Goal: Information Seeking & Learning: Find specific page/section

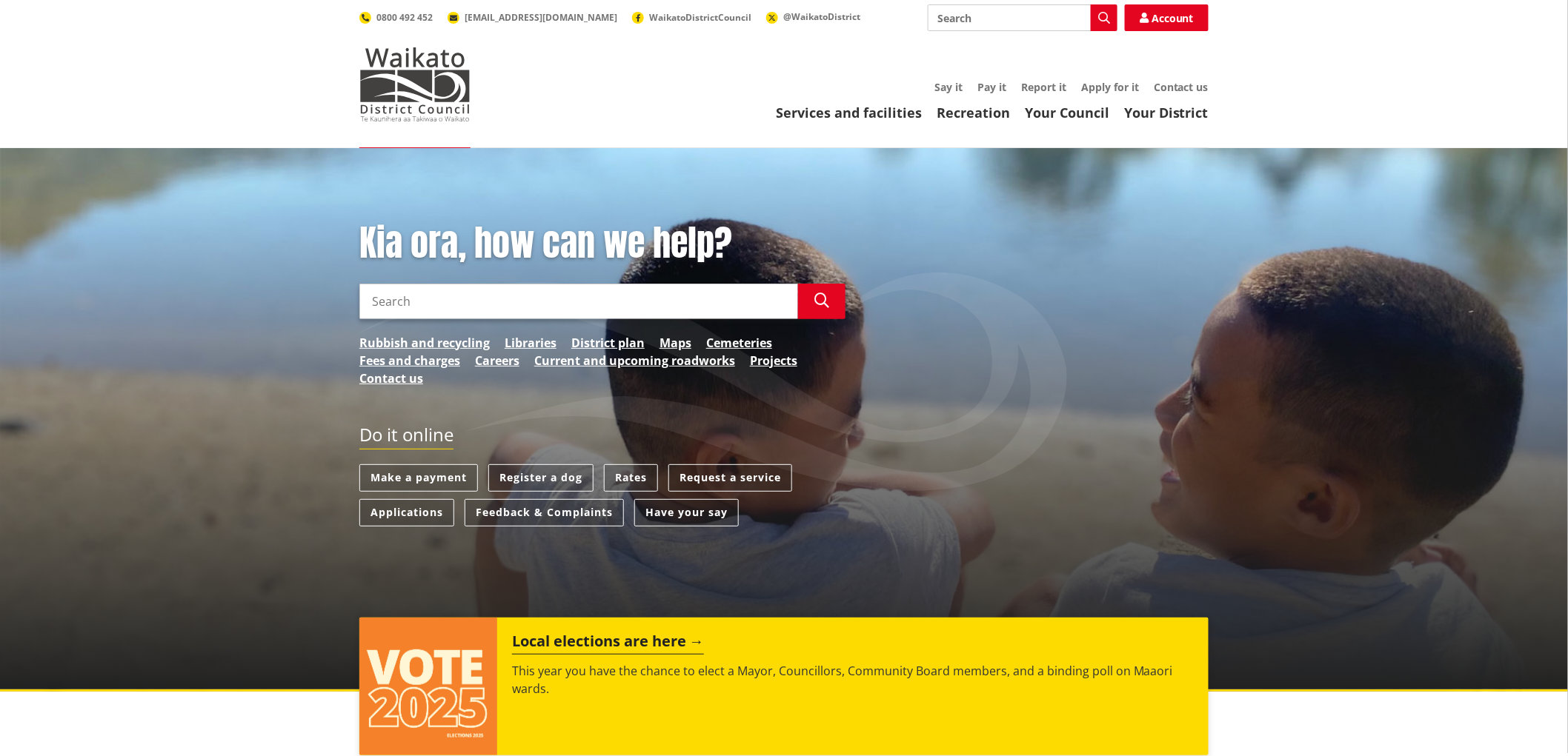
click at [981, 23] on input "Search" at bounding box center [1022, 17] width 190 height 27
click at [988, 73] on div "Property information search" at bounding box center [1022, 72] width 188 height 27
type input "Property information search"
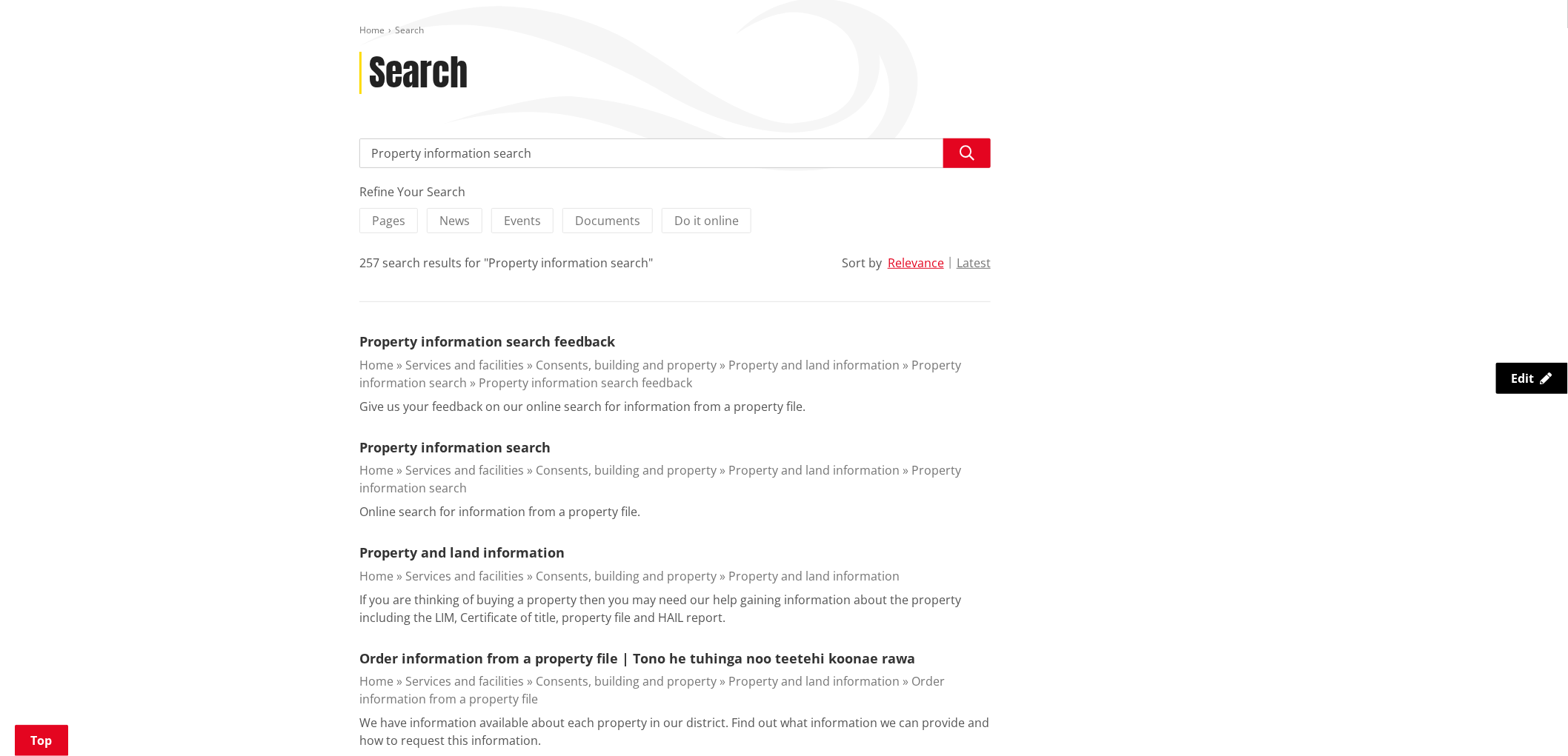
scroll to position [165, 0]
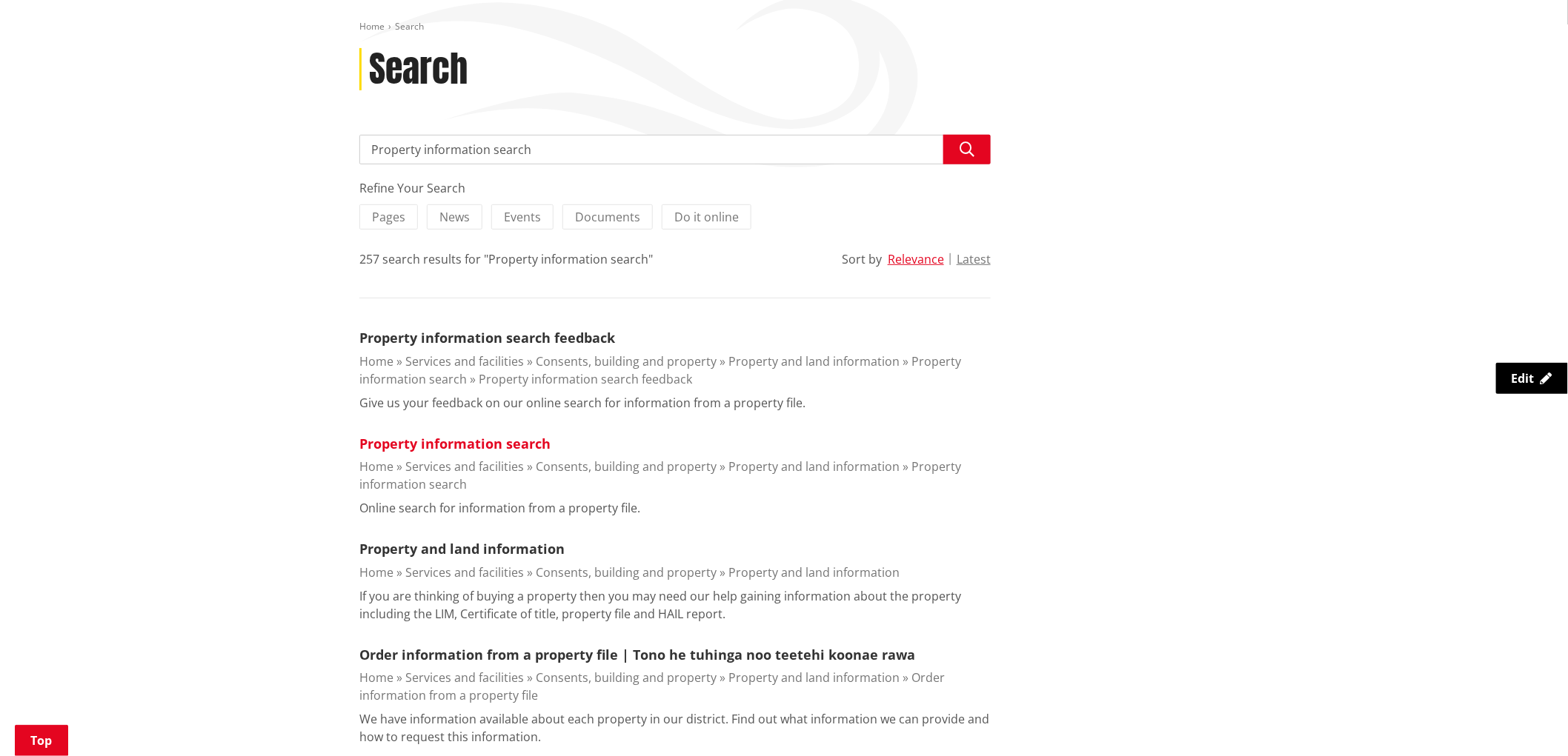
click at [530, 440] on link "Property information search" at bounding box center [455, 444] width 191 height 18
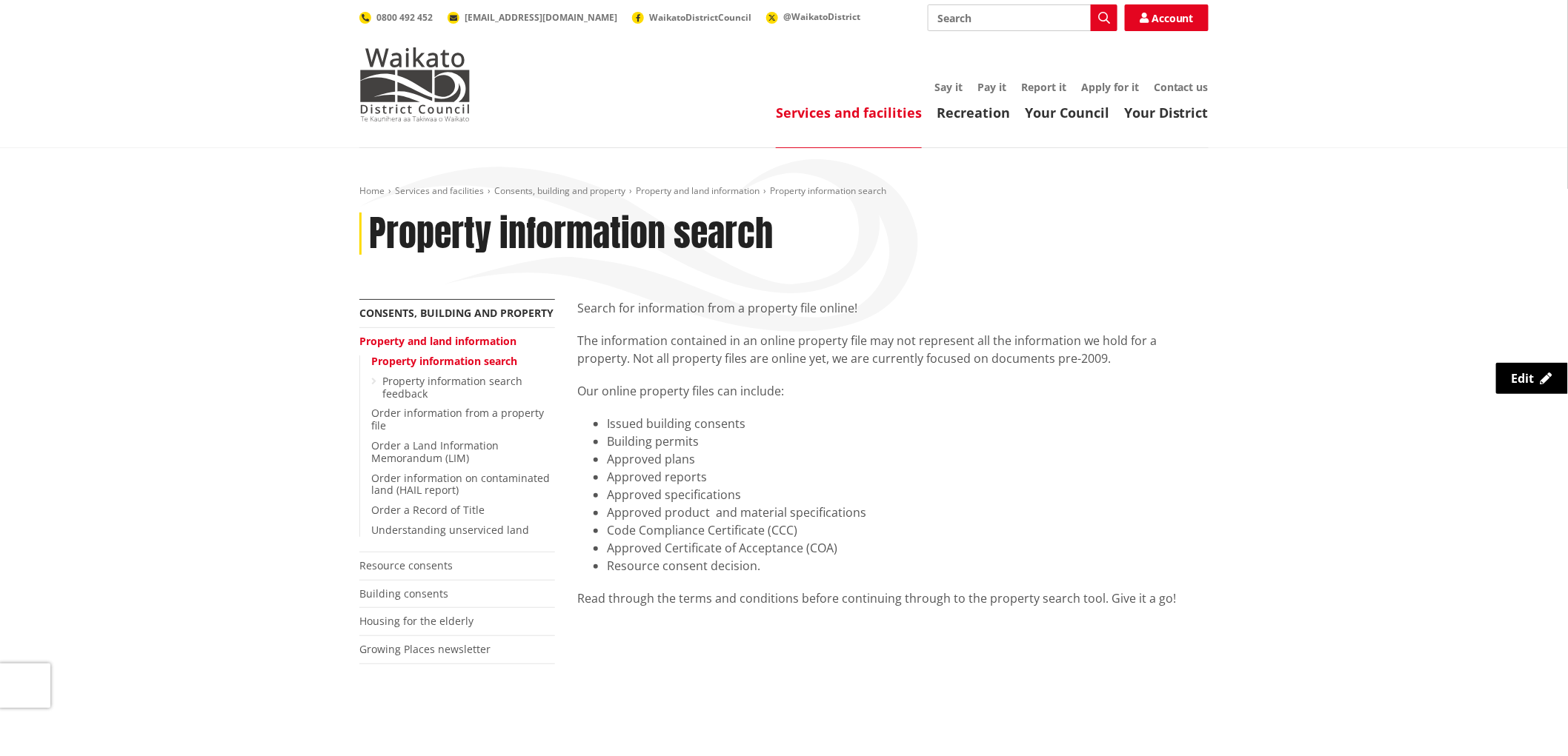
click at [1009, 23] on input "Search" at bounding box center [1022, 17] width 190 height 27
type input "rates rebbate"
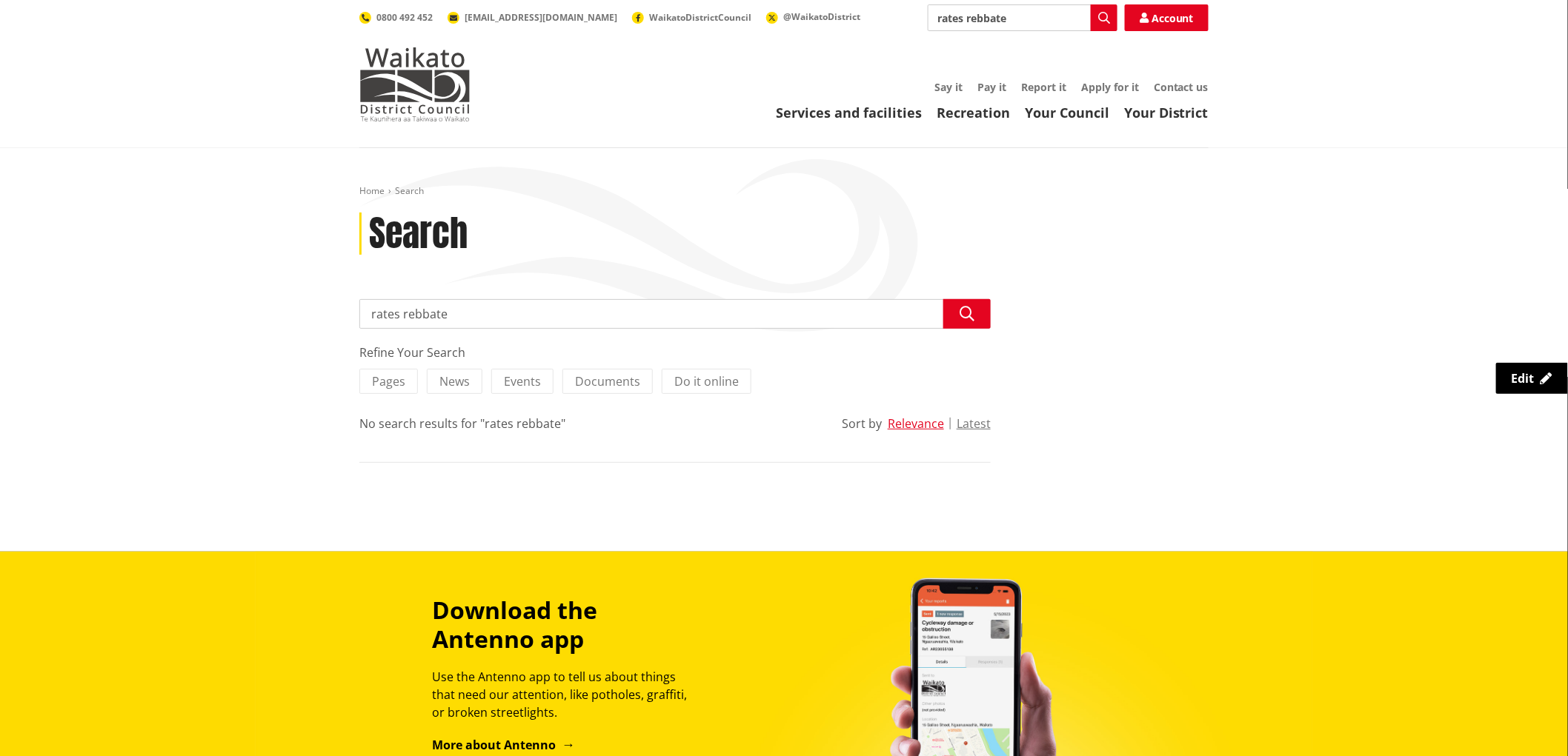
drag, startPoint x: 462, startPoint y: 315, endPoint x: 447, endPoint y: 314, distance: 15.0
click at [462, 314] on input "rates rebbate" at bounding box center [675, 314] width 631 height 30
click at [427, 316] on input "rates rebbate" at bounding box center [675, 314] width 631 height 30
type input "rates rebate"
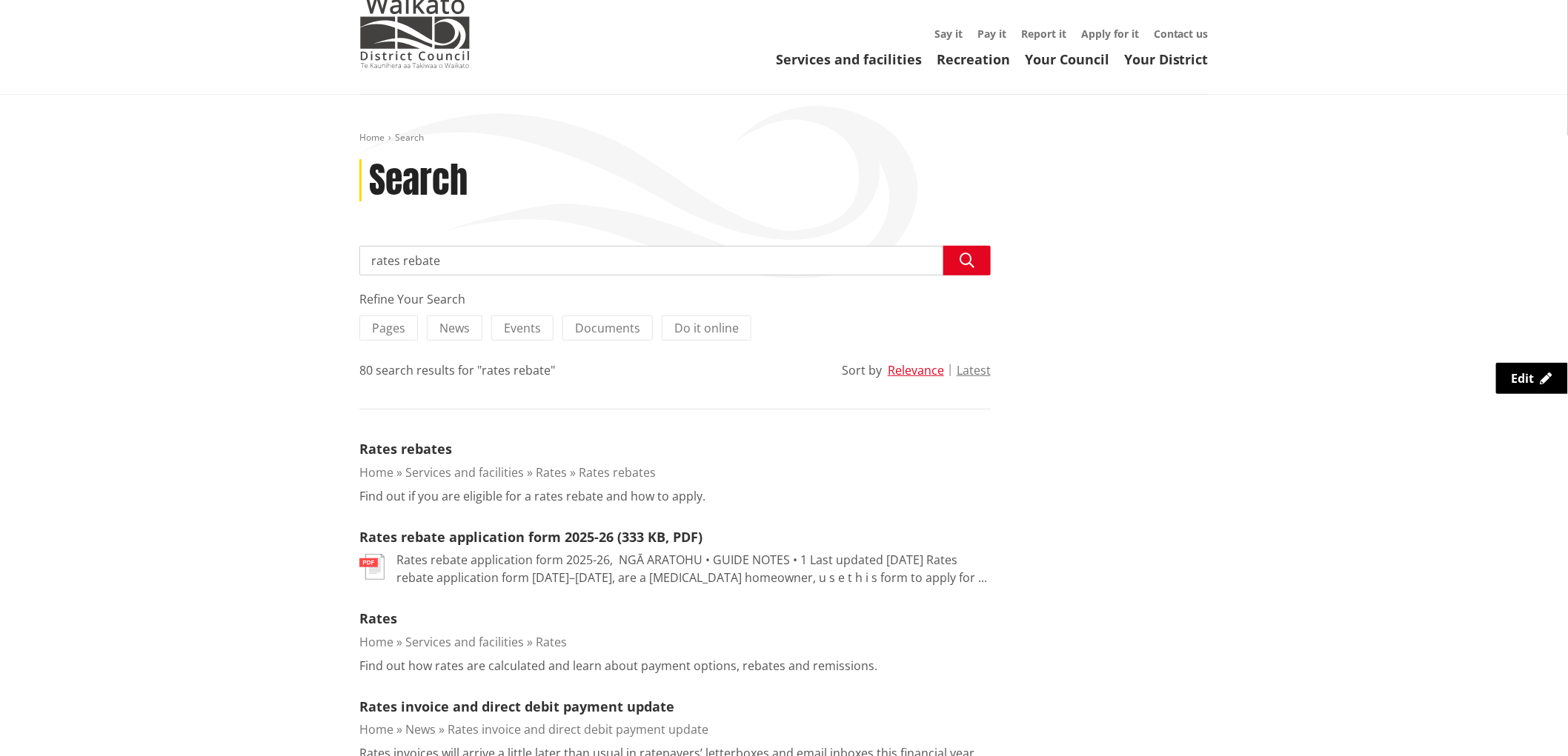
scroll to position [82, 0]
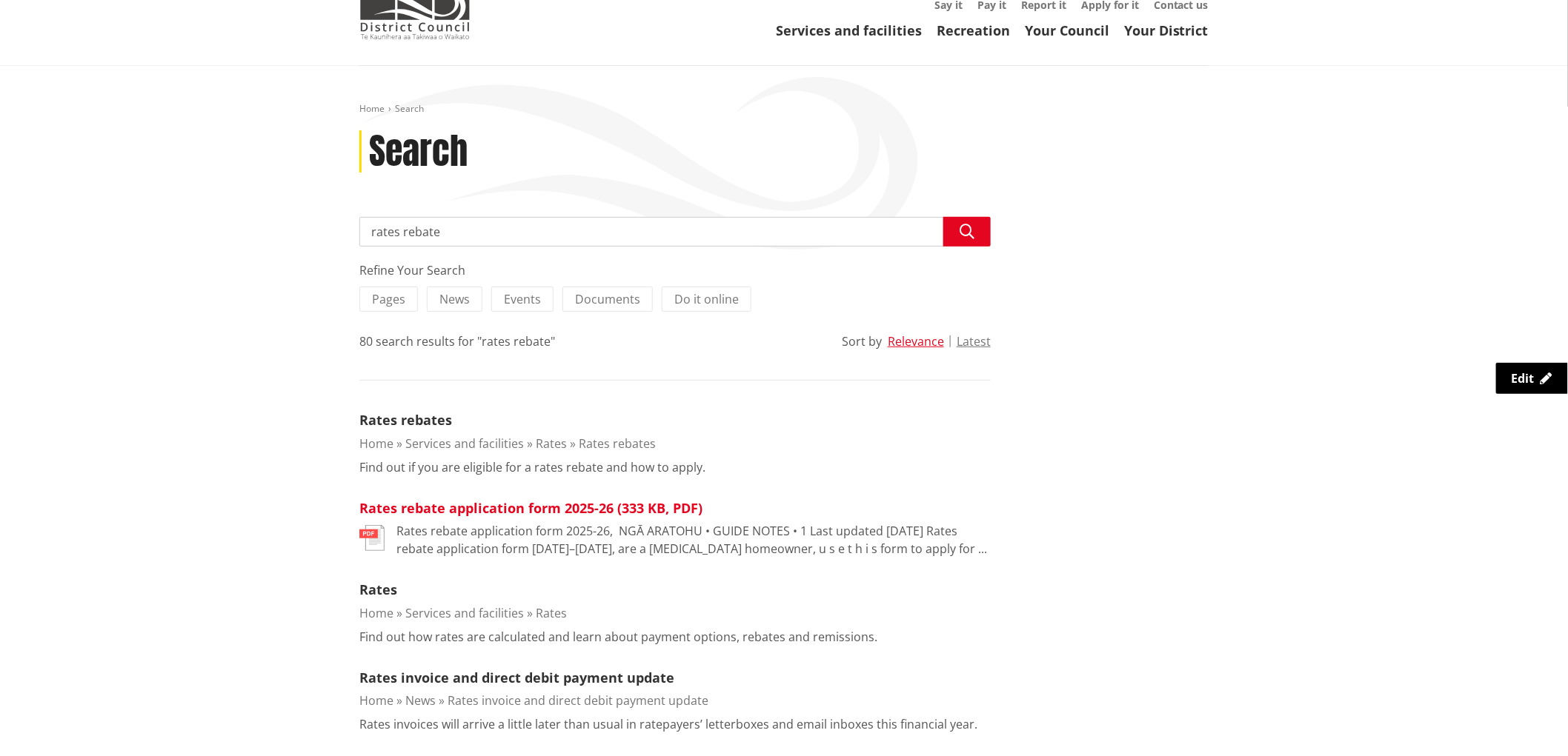
click at [504, 510] on link "Rates rebate application form 2025-26 (333 KB, PDF)" at bounding box center [531, 509] width 343 height 18
